Goal: Task Accomplishment & Management: Use online tool/utility

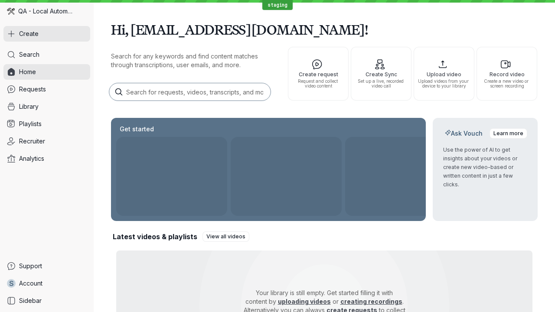
click at [47, 34] on button "Create" at bounding box center [46, 34] width 87 height 16
